Goal: Navigation & Orientation: Find specific page/section

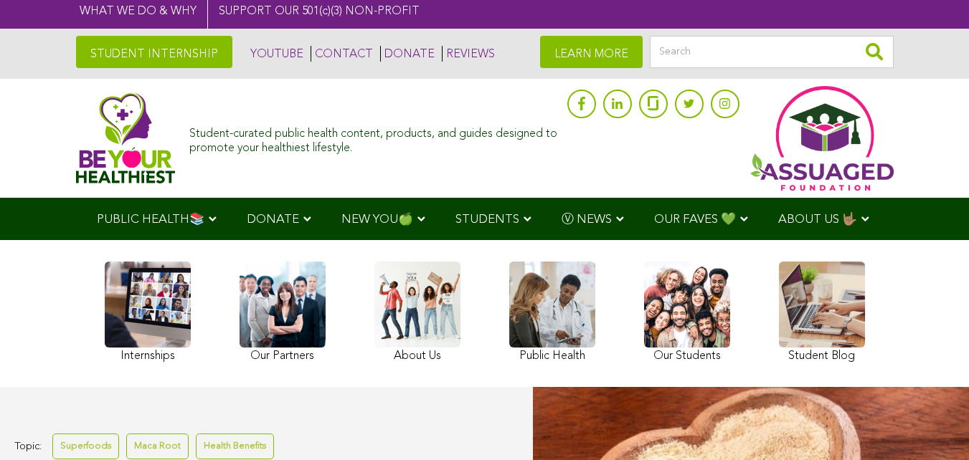
scroll to position [72, 0]
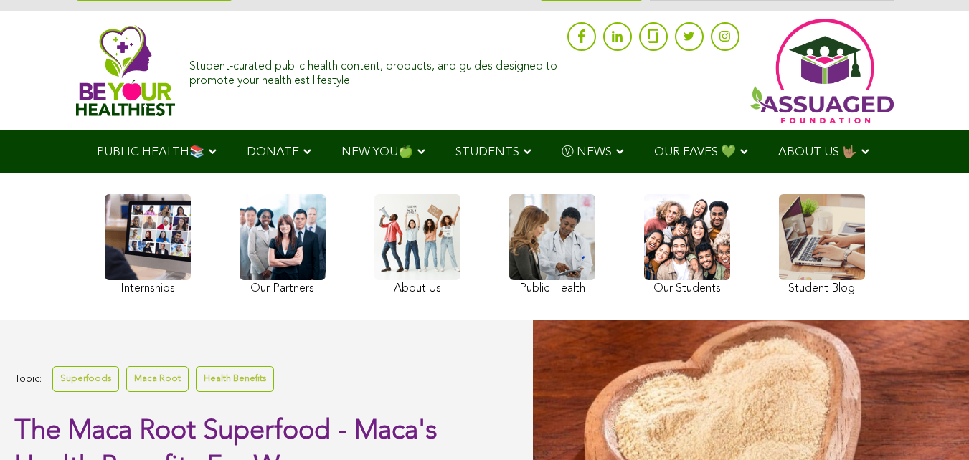
click at [132, 263] on link at bounding box center [148, 246] width 86 height 105
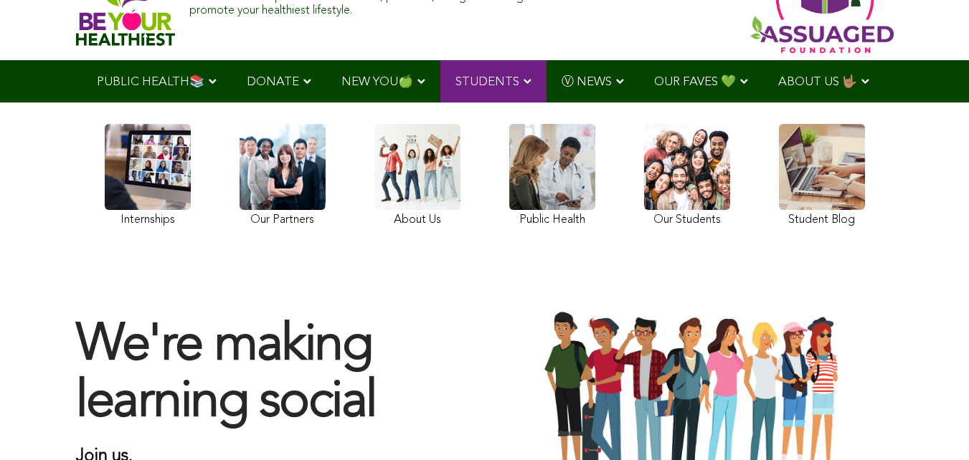
scroll to position [143, 0]
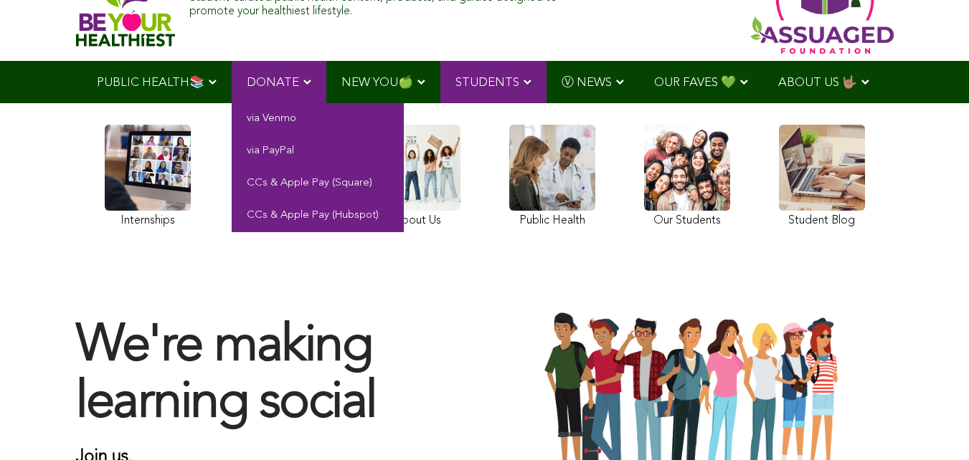
click at [270, 95] on link "DONATE" at bounding box center [279, 82] width 95 height 42
